Goal: Information Seeking & Learning: Learn about a topic

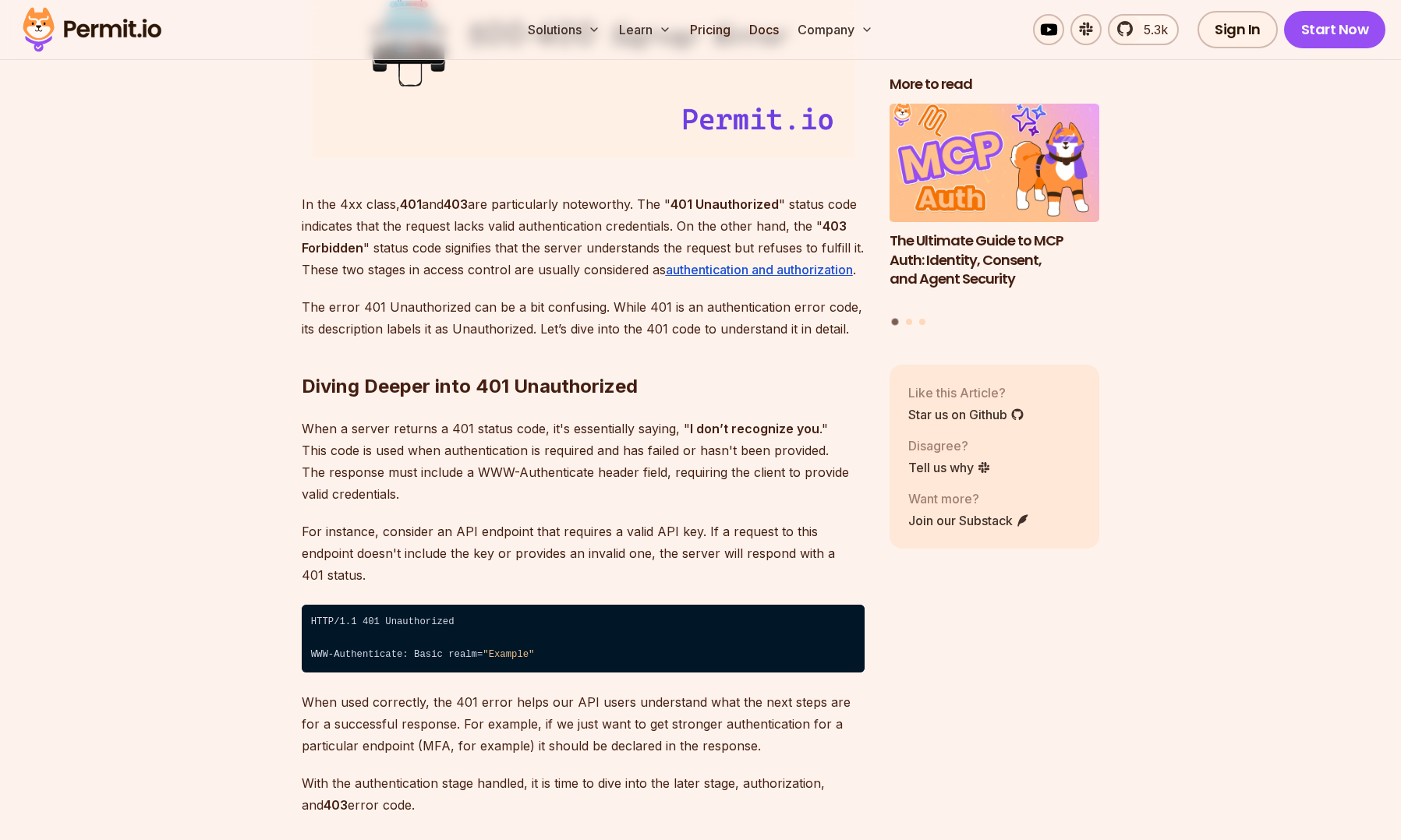
scroll to position [2183, 0]
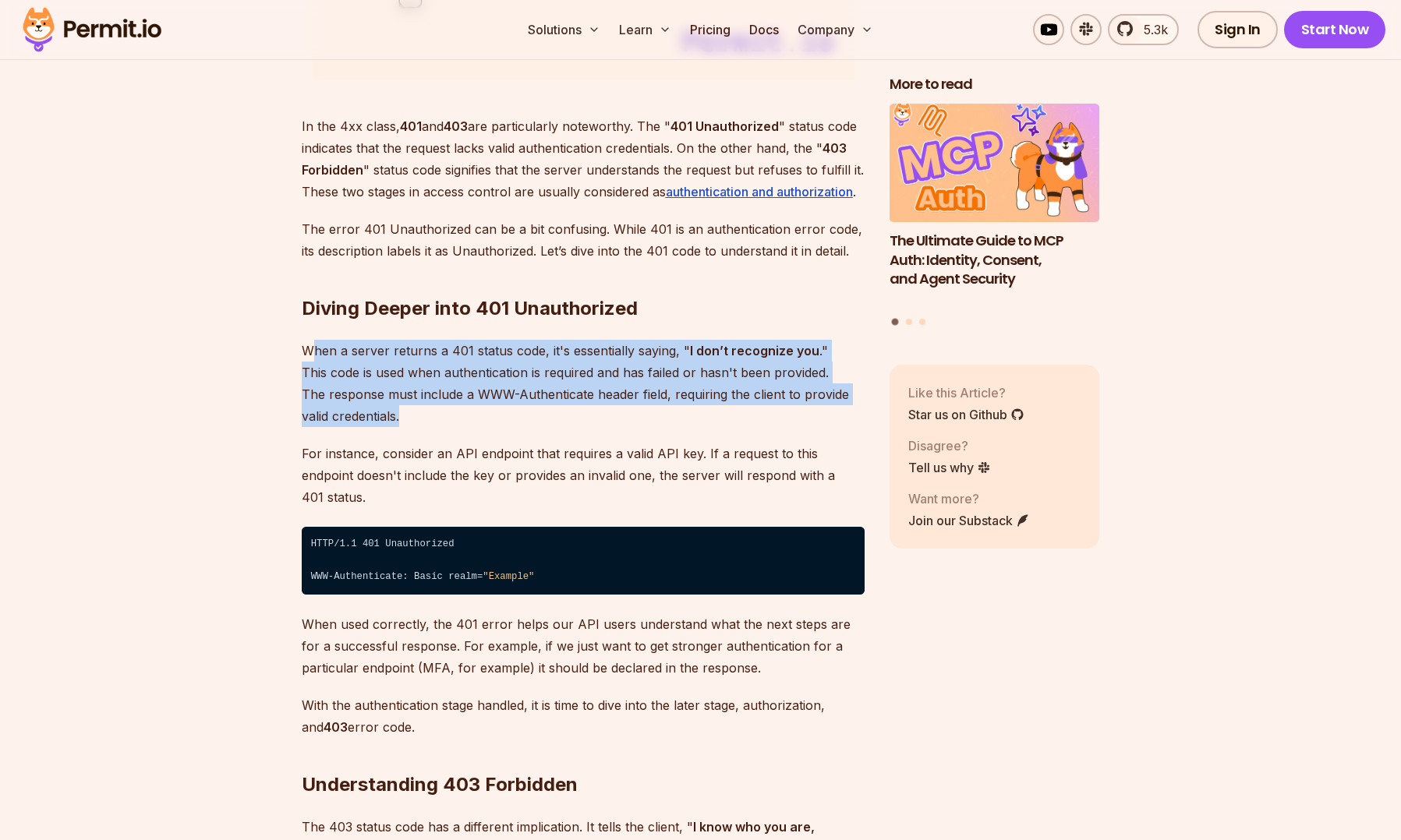
drag, startPoint x: 312, startPoint y: 355, endPoint x: 409, endPoint y: 426, distance: 120.2
click at [409, 426] on p "When a server returns a 401 status code, it's essentially saying, " I don’t rec…" at bounding box center [583, 383] width 563 height 87
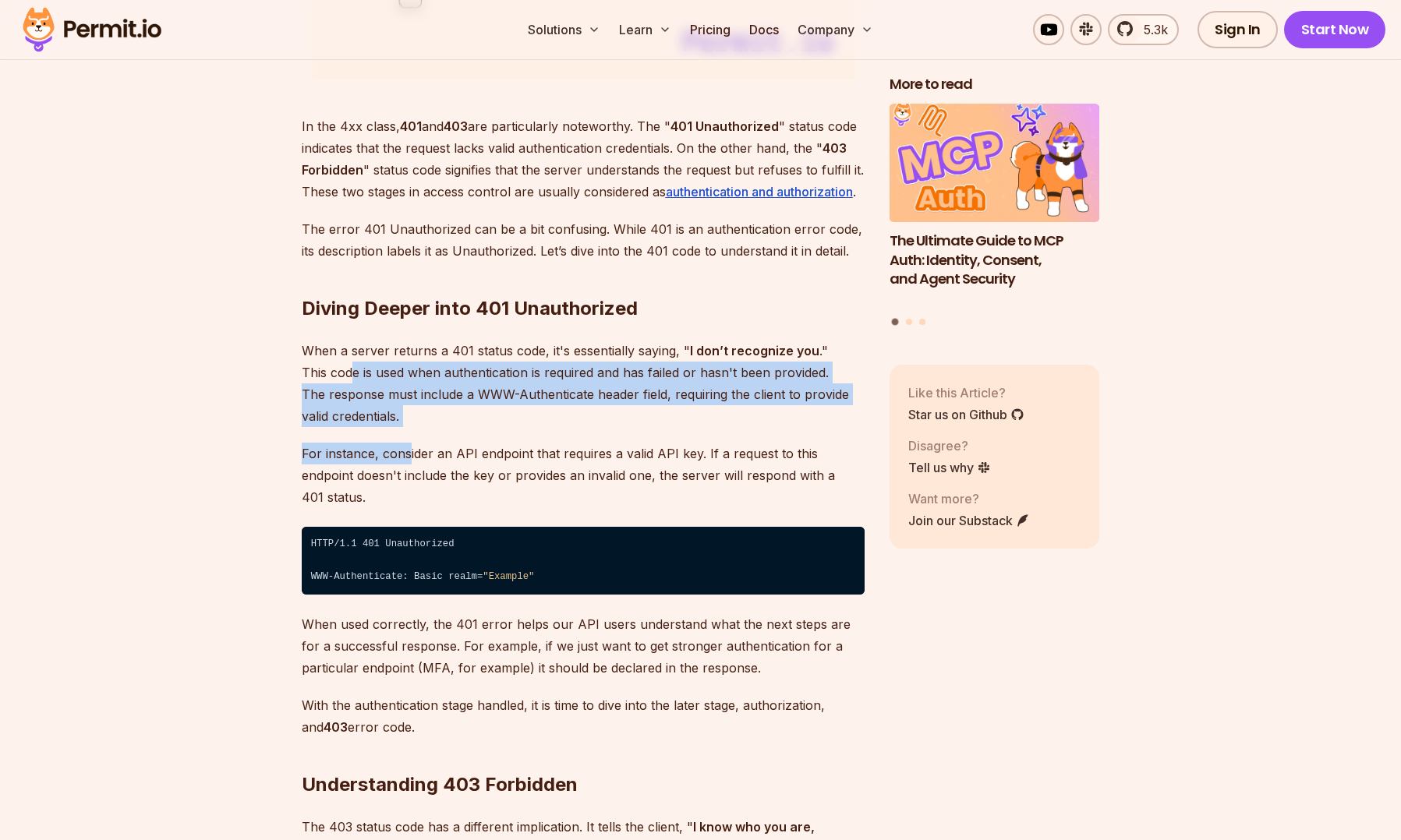
drag, startPoint x: 375, startPoint y: 415, endPoint x: 348, endPoint y: 378, distance: 45.8
click at [348, 378] on p "When a server returns a 401 status code, it's essentially saying, " I don’t rec…" at bounding box center [583, 383] width 563 height 87
drag, startPoint x: 309, startPoint y: 370, endPoint x: 435, endPoint y: 427, distance: 138.3
click at [431, 425] on p "When a server returns a 401 status code, it's essentially saying, " I don’t rec…" at bounding box center [583, 383] width 563 height 87
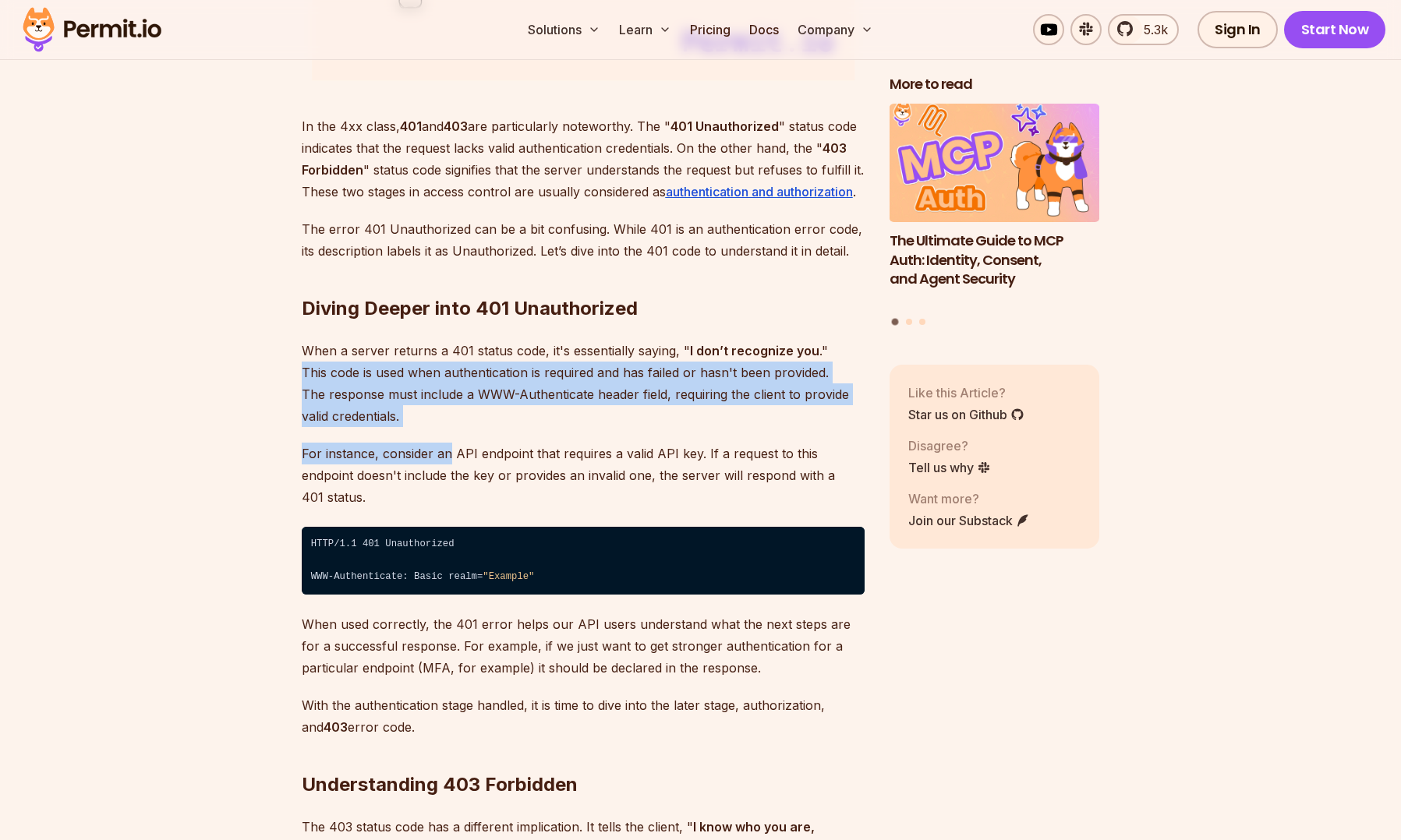
drag, startPoint x: 374, startPoint y: 409, endPoint x: 316, endPoint y: 375, distance: 67.2
click at [316, 375] on p "When a server returns a 401 status code, it's essentially saying, " I don’t rec…" at bounding box center [583, 383] width 563 height 87
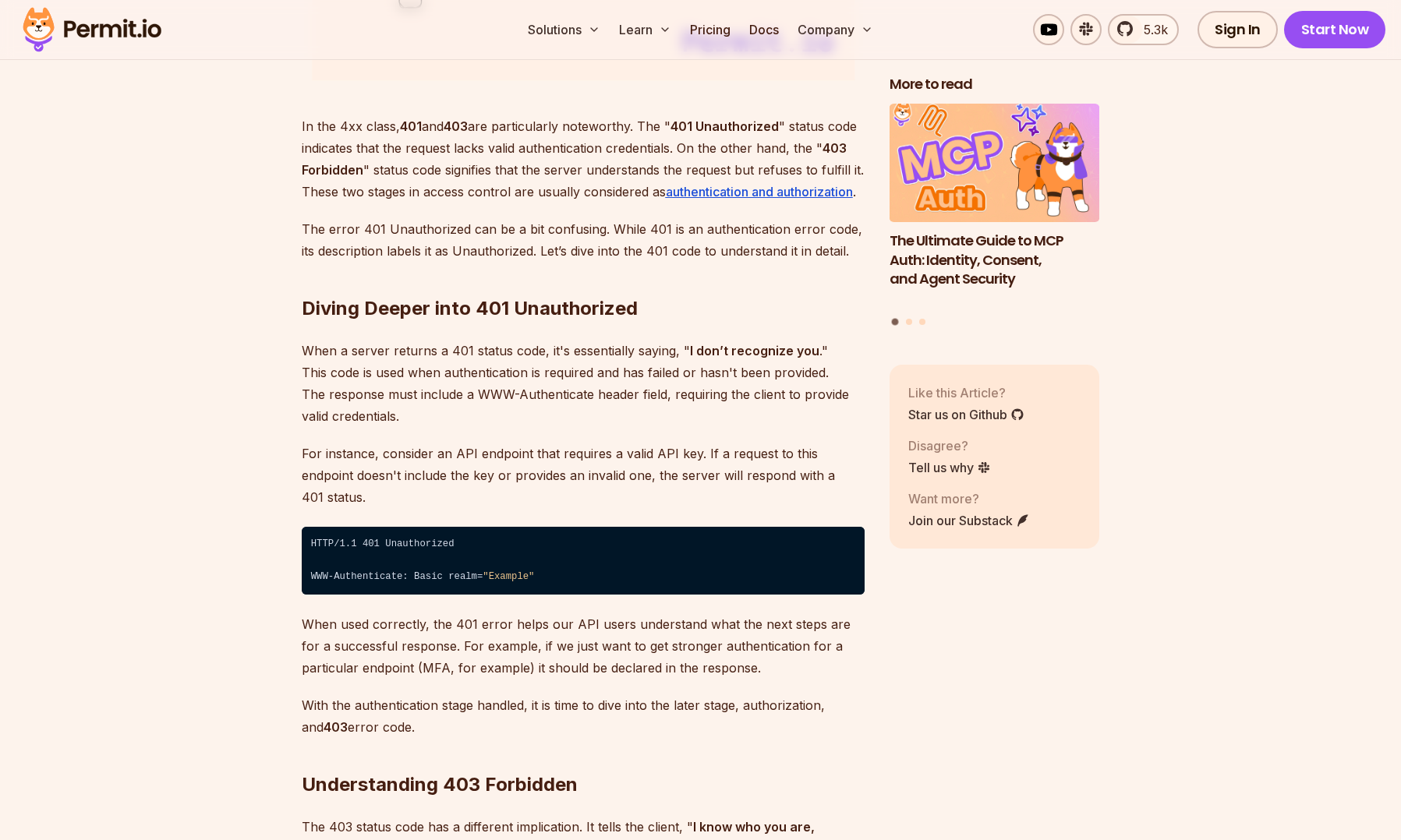
click at [311, 415] on p "When a server returns a 401 status code, it's essentially saying, " I don’t rec…" at bounding box center [583, 383] width 563 height 87
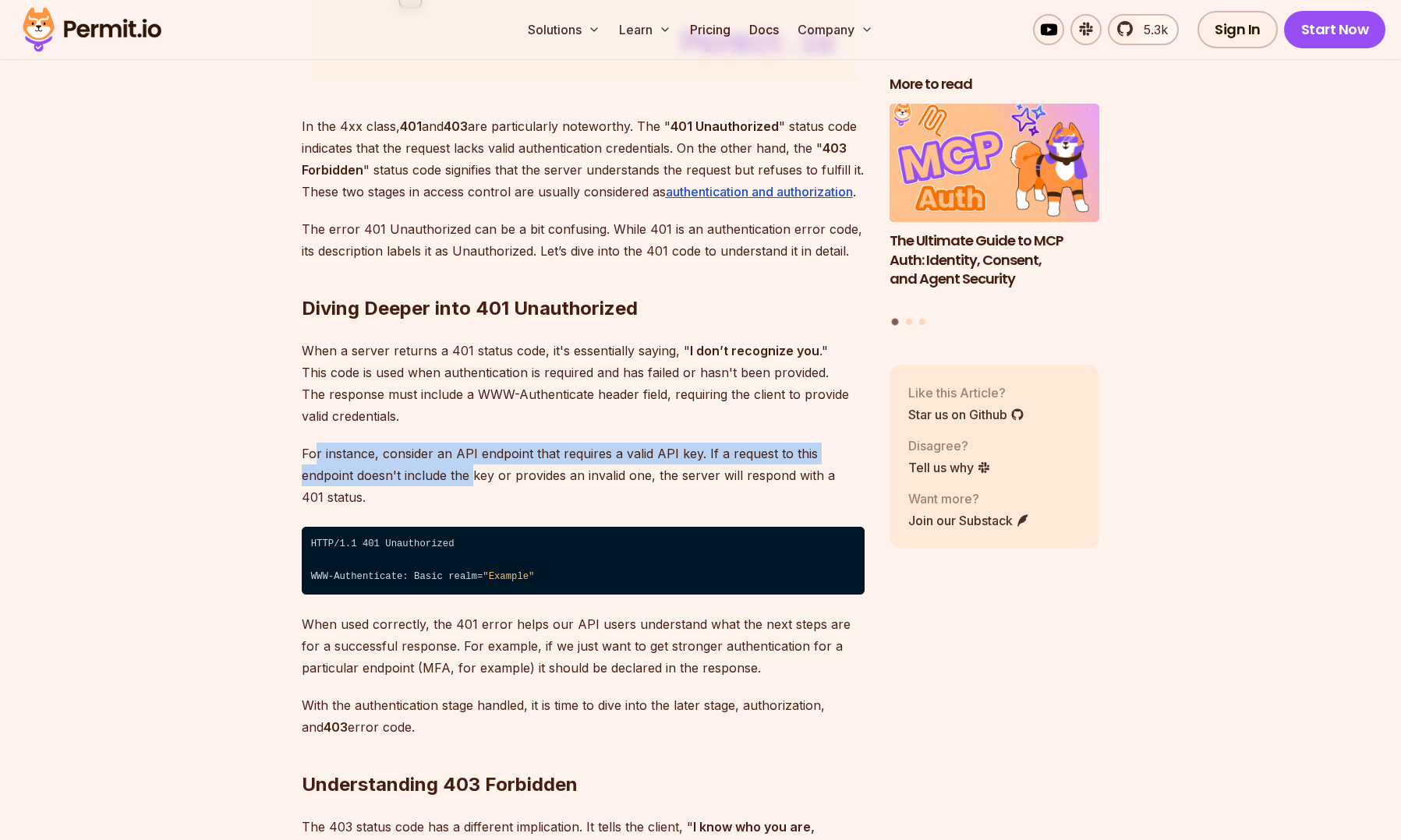
drag, startPoint x: 315, startPoint y: 437, endPoint x: 419, endPoint y: 477, distance: 111.4
click at [419, 477] on p "For instance, consider an API endpoint that requires a valid API key. If a requ…" at bounding box center [583, 475] width 563 height 65
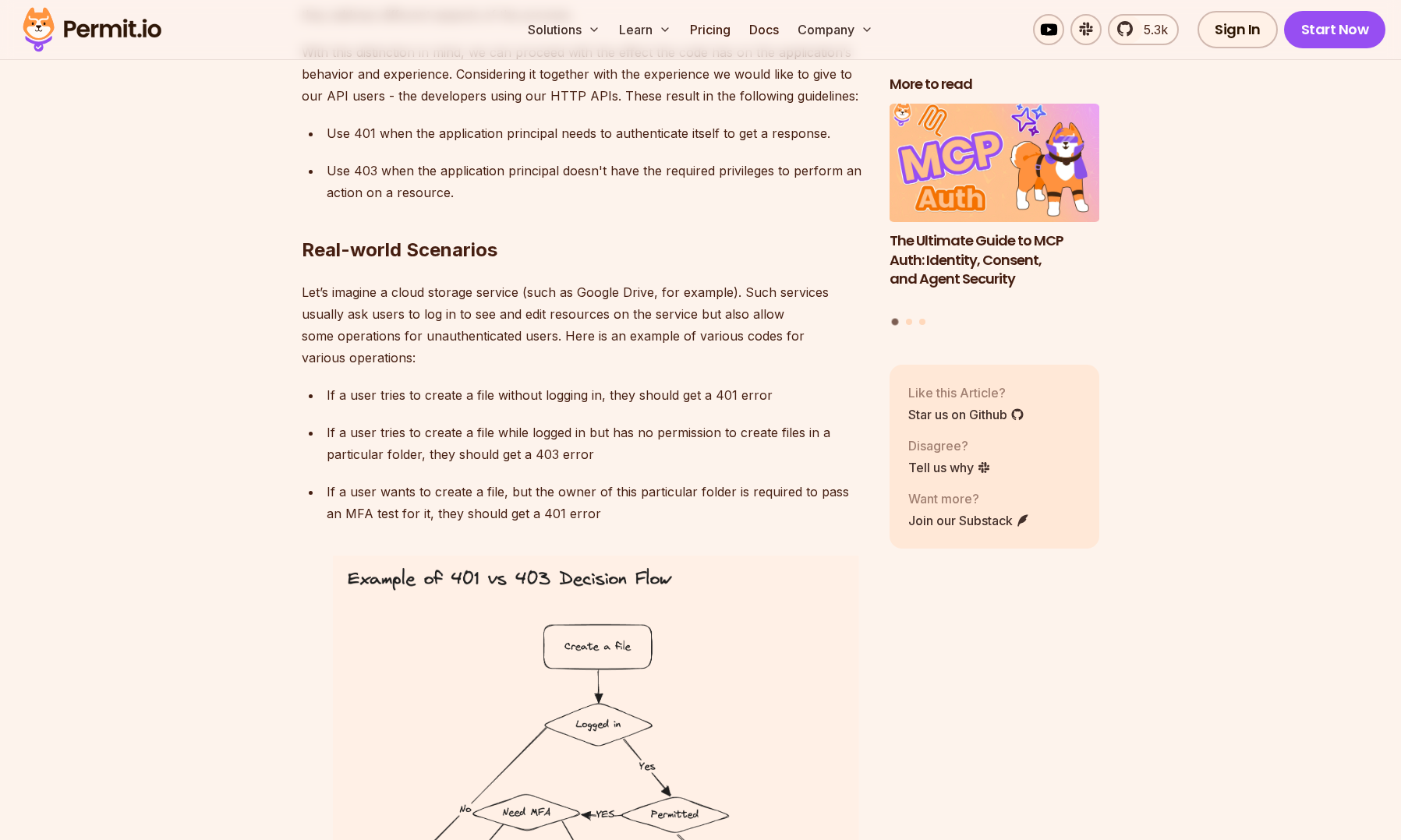
scroll to position [4681, 0]
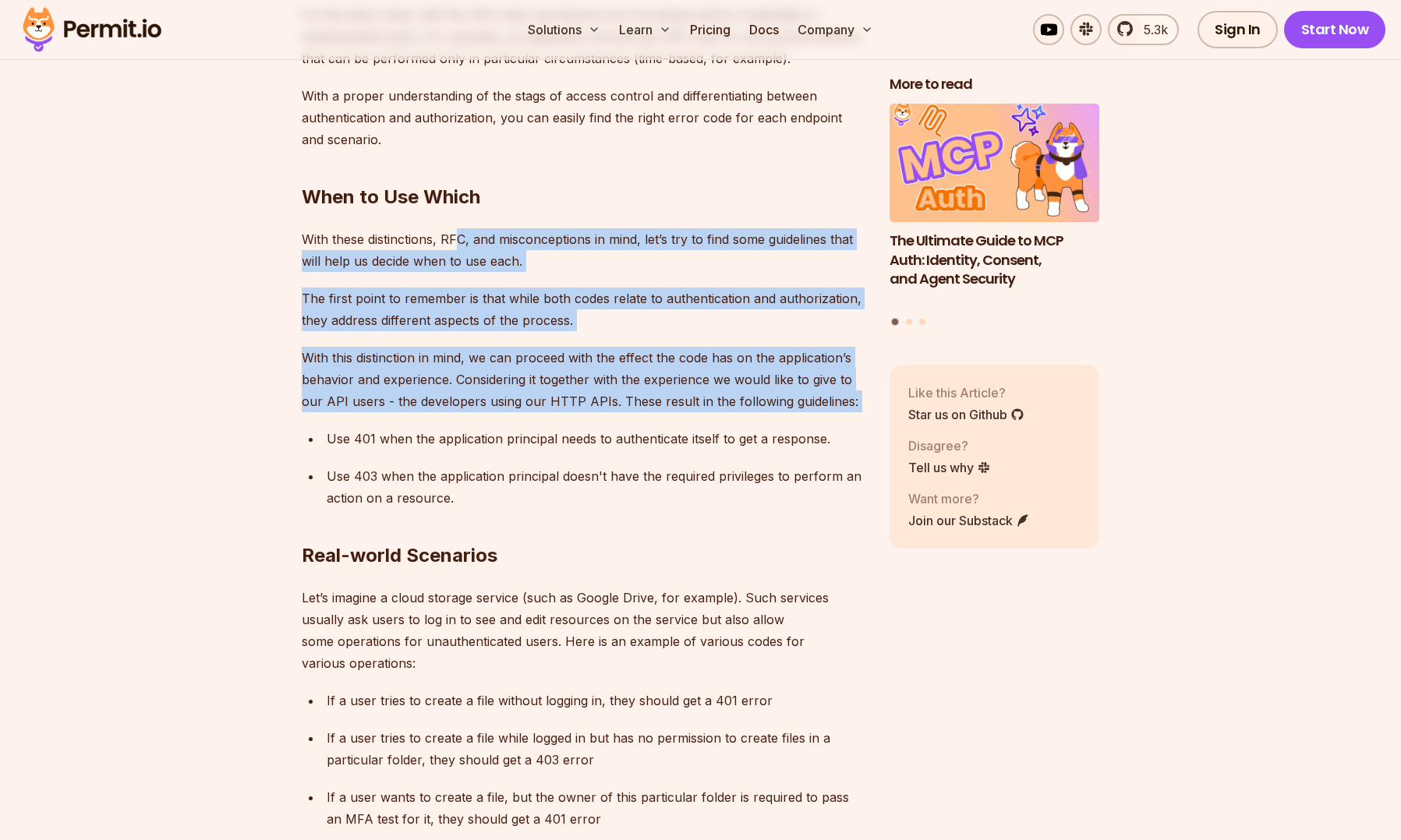
drag, startPoint x: 461, startPoint y: 197, endPoint x: 577, endPoint y: 390, distance: 225.2
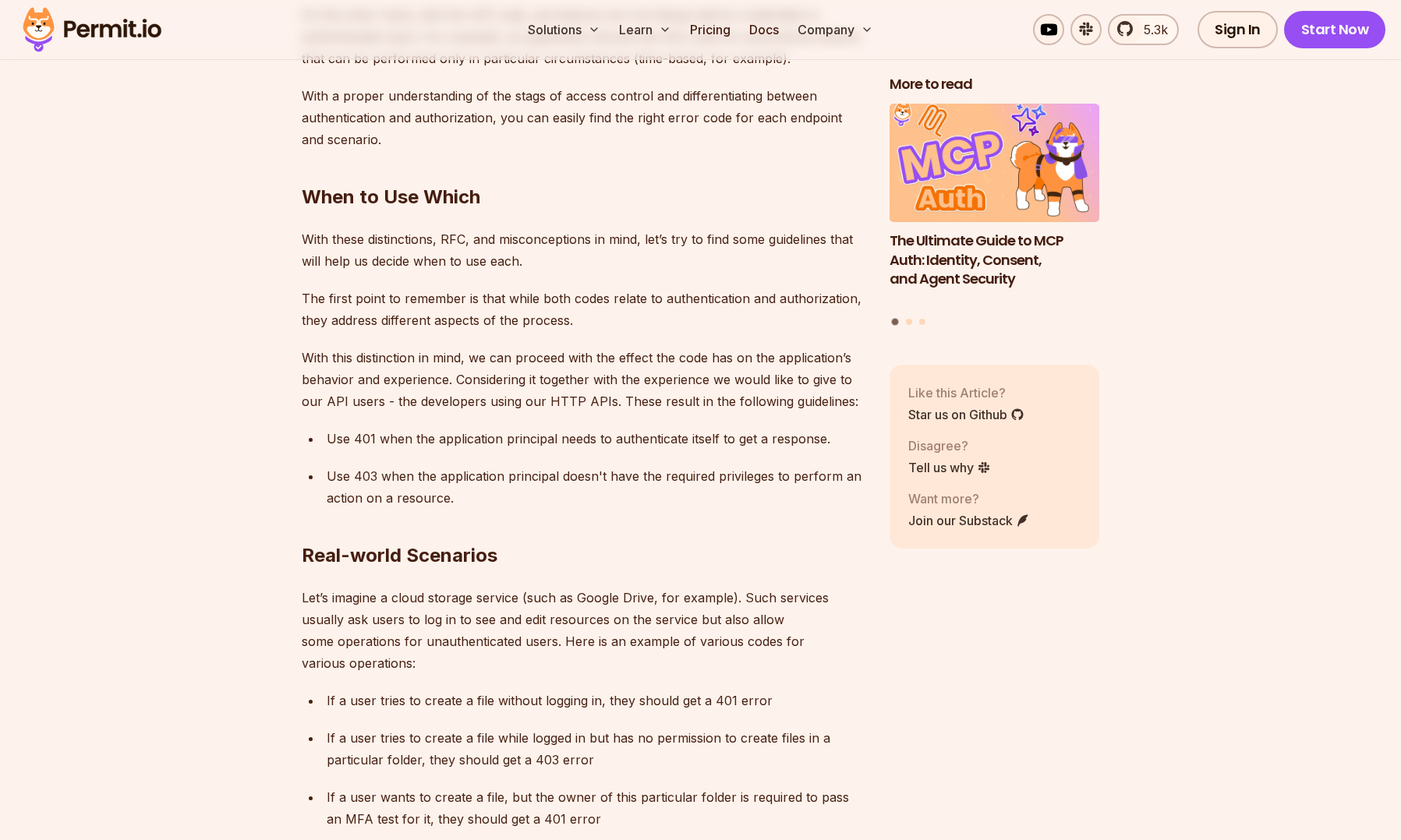
click at [577, 428] on p "Use 401 when the application principal needs to authenticate itself to get a re…" at bounding box center [595, 439] width 538 height 22
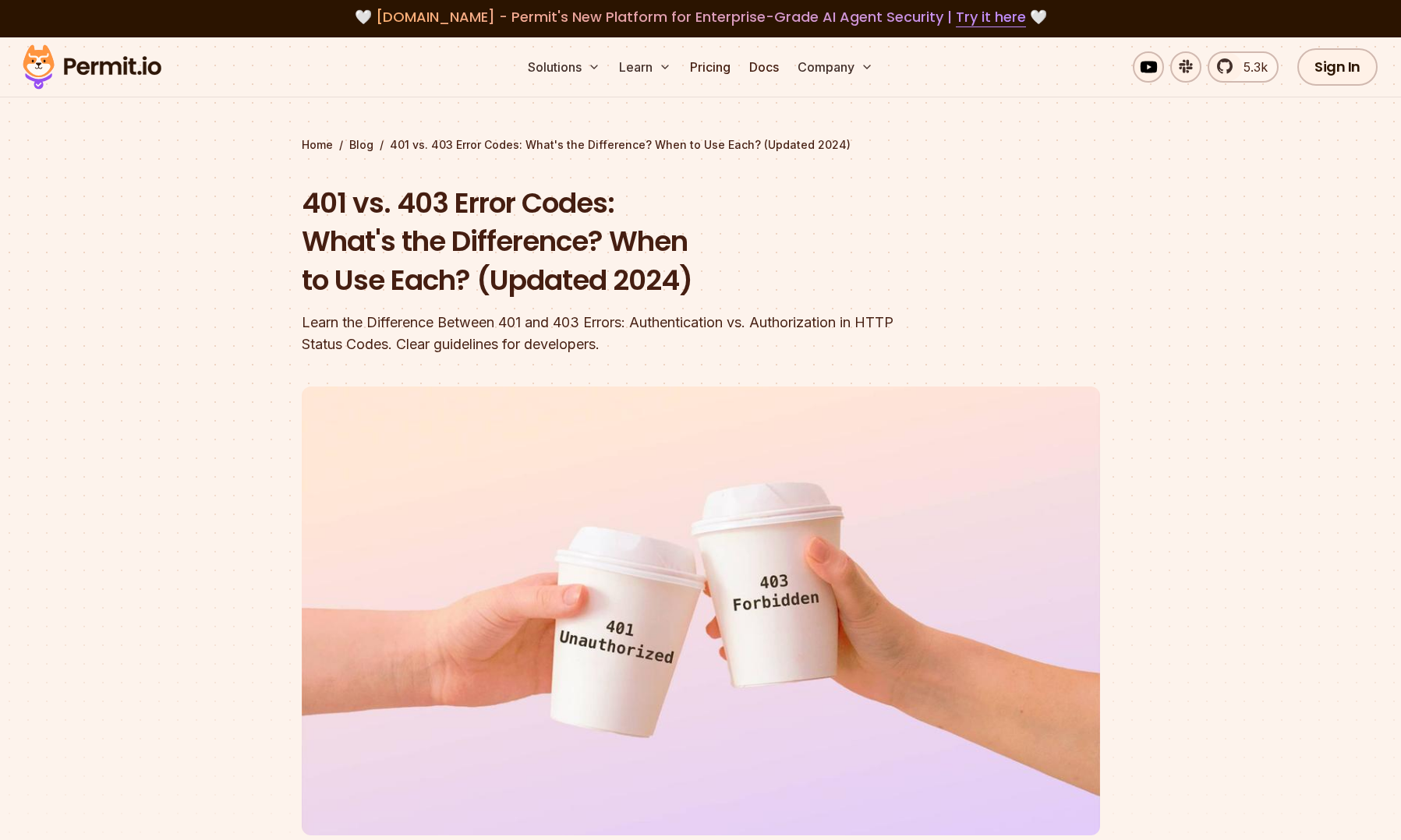
scroll to position [0, 0]
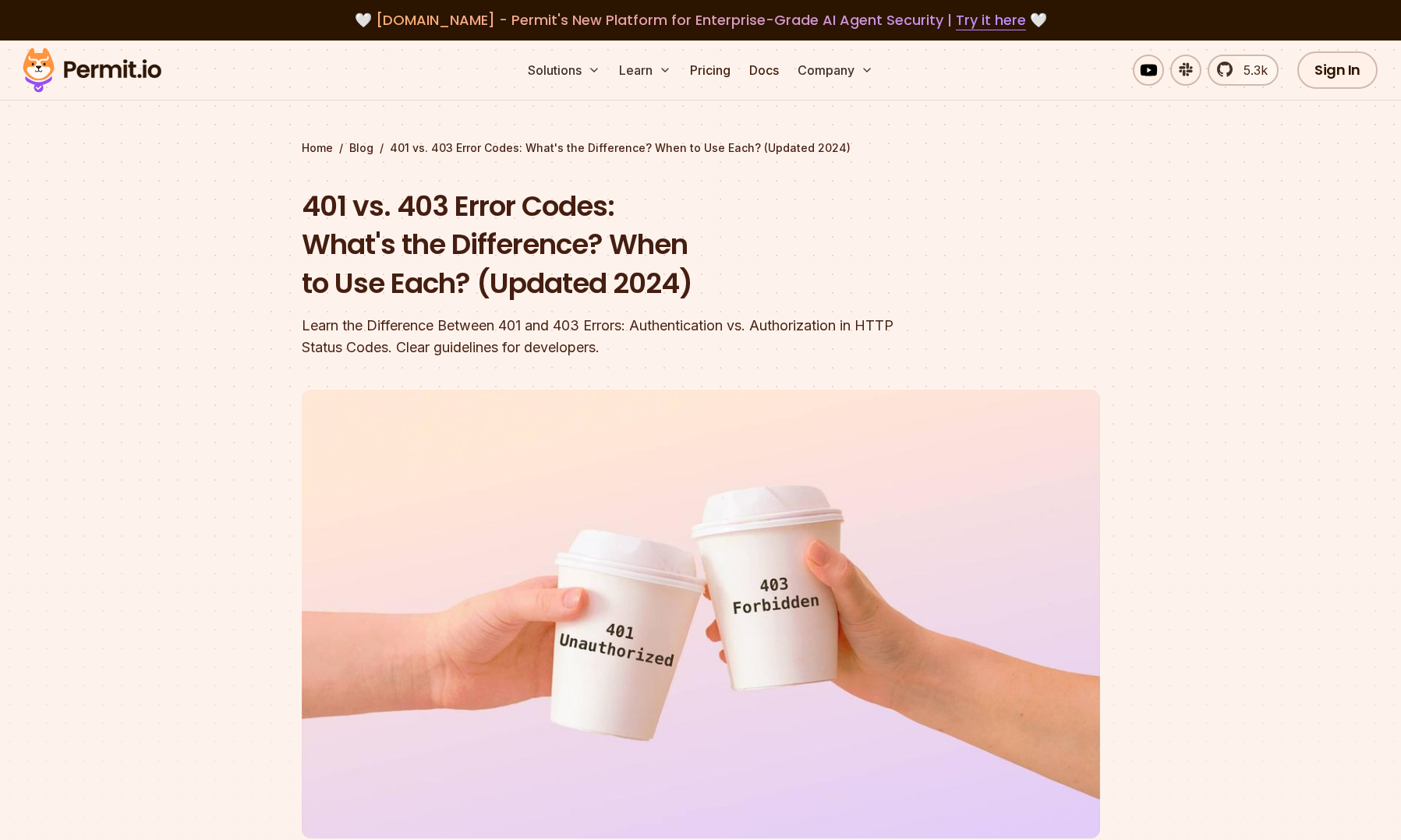
click at [946, 408] on img at bounding box center [701, 615] width 798 height 449
